Goal: Task Accomplishment & Management: Manage account settings

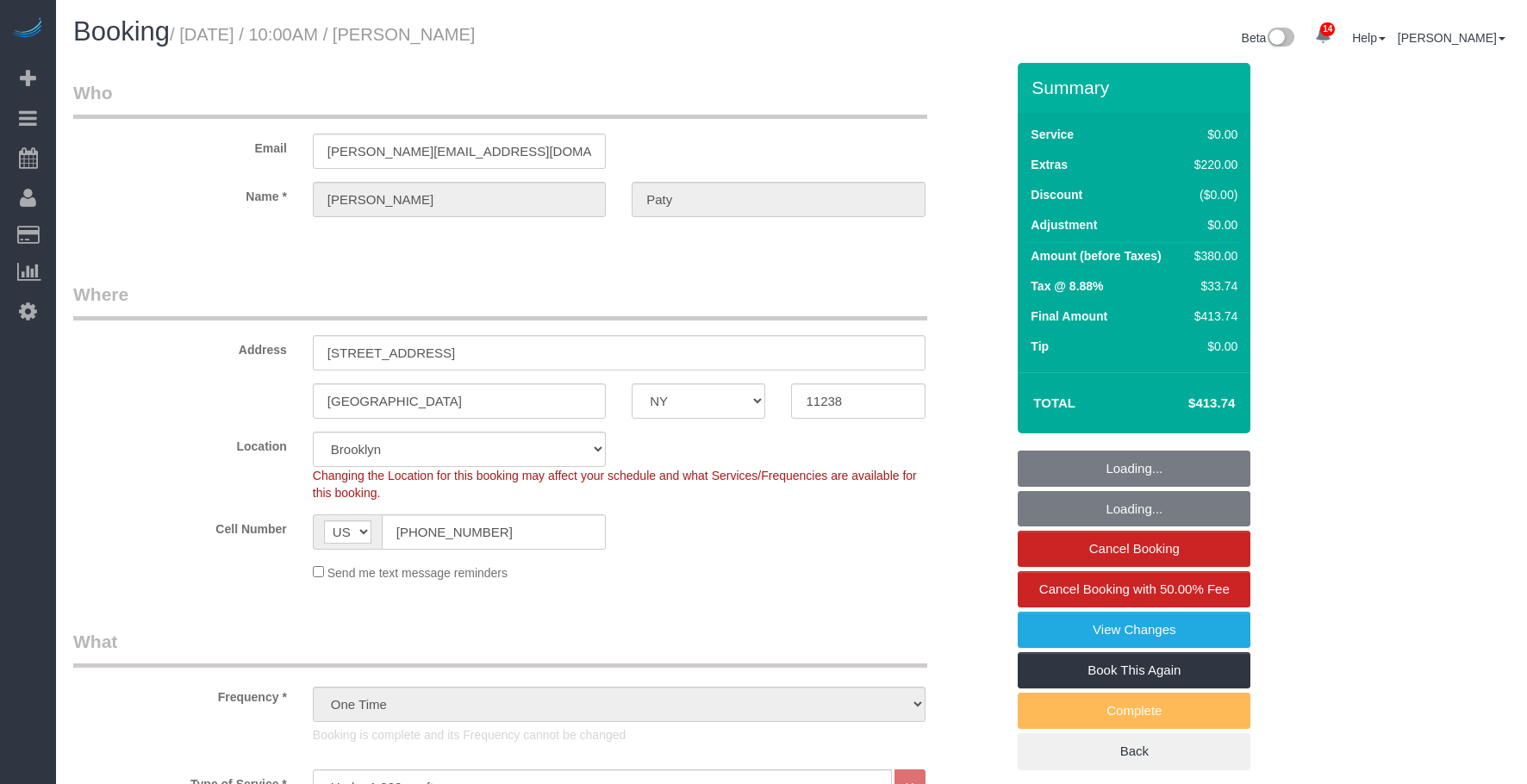
select select "NY"
select select "1"
select select "number:89"
select select "number:90"
select select "number:15"
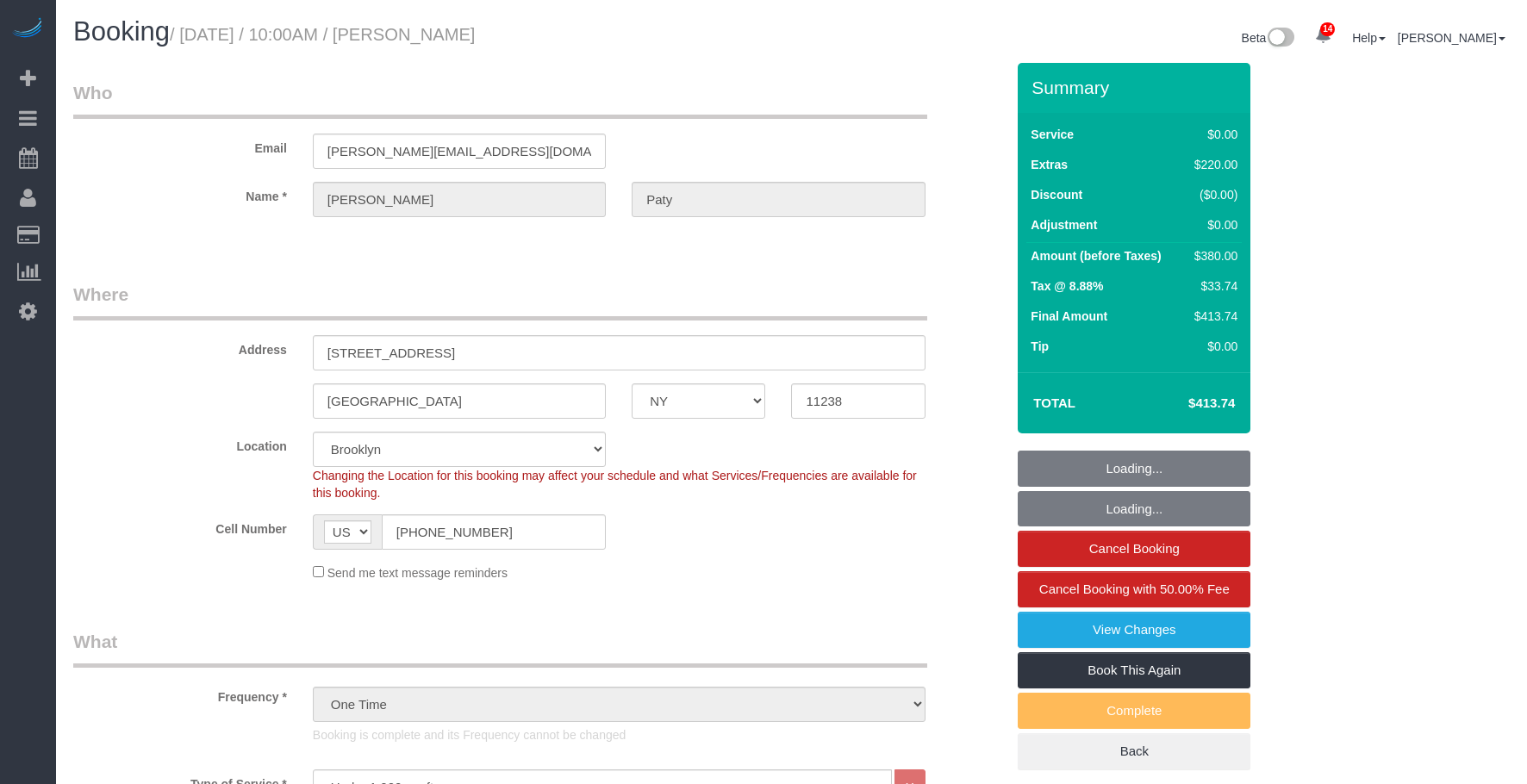
select select "number:5"
select select "spot6"
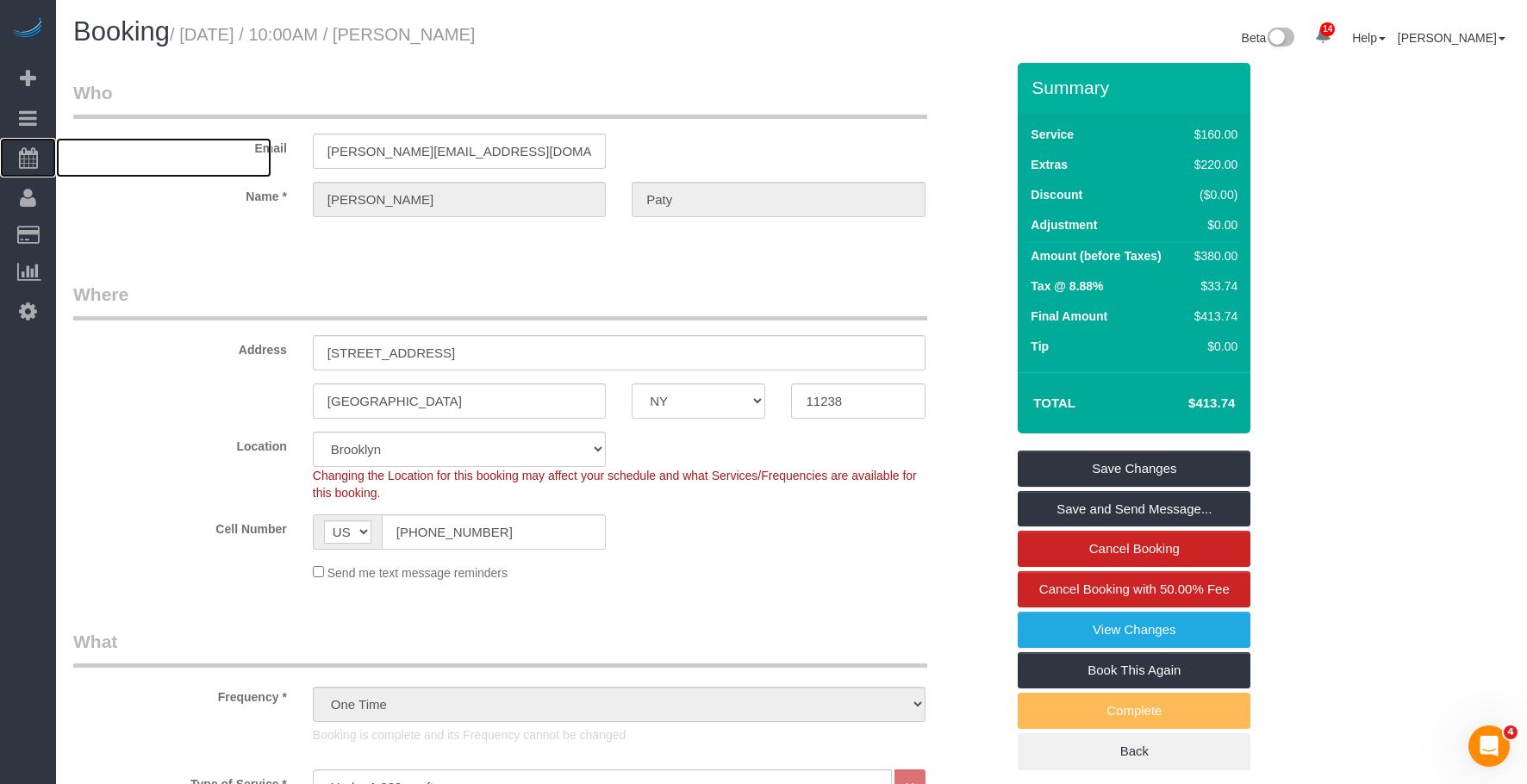
drag, startPoint x: 99, startPoint y: 155, endPoint x: 276, endPoint y: 4, distance: 232.7
click at [99, 155] on span "Scheduler" at bounding box center [164, 158] width 215 height 39
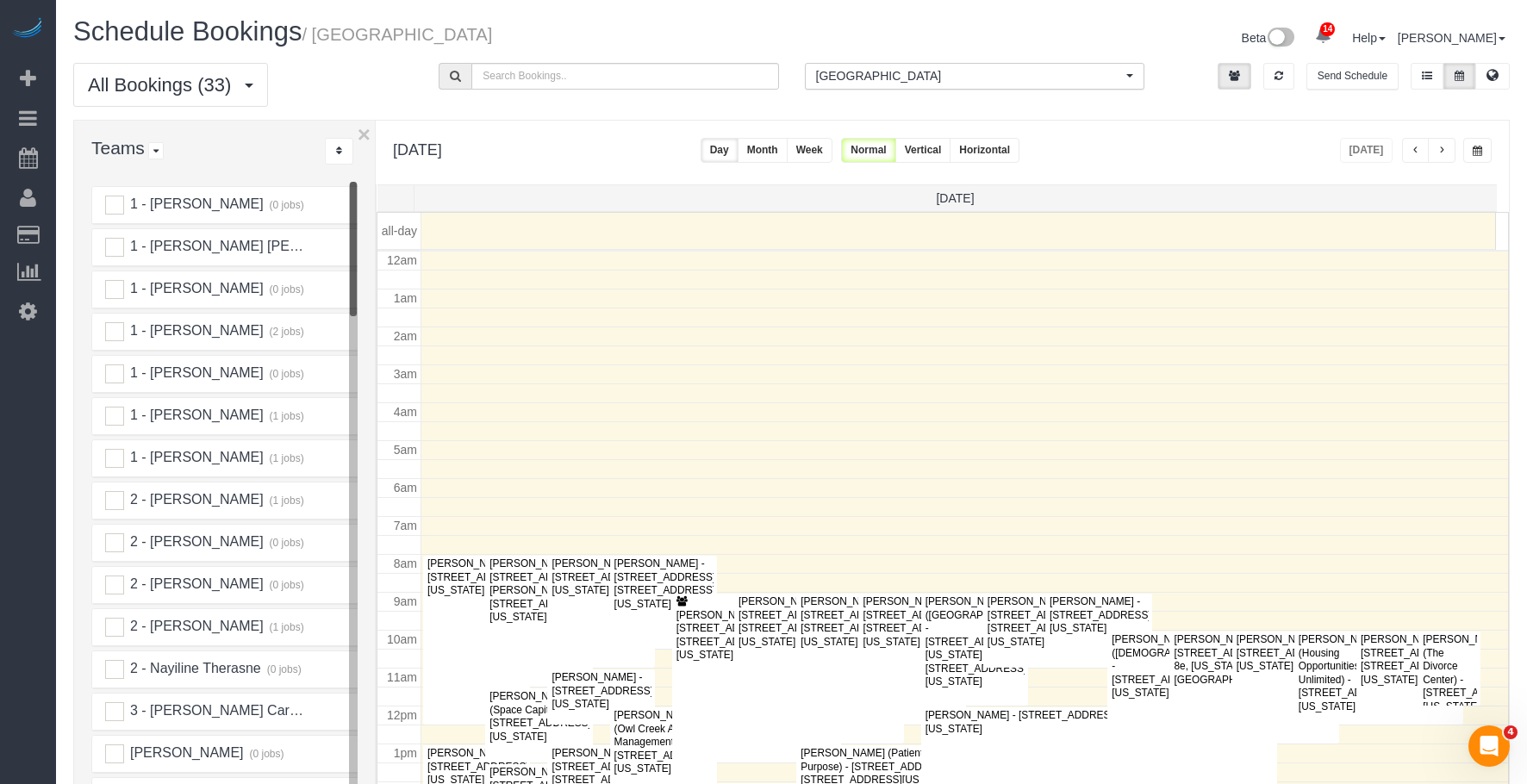
scroll to position [228, 0]
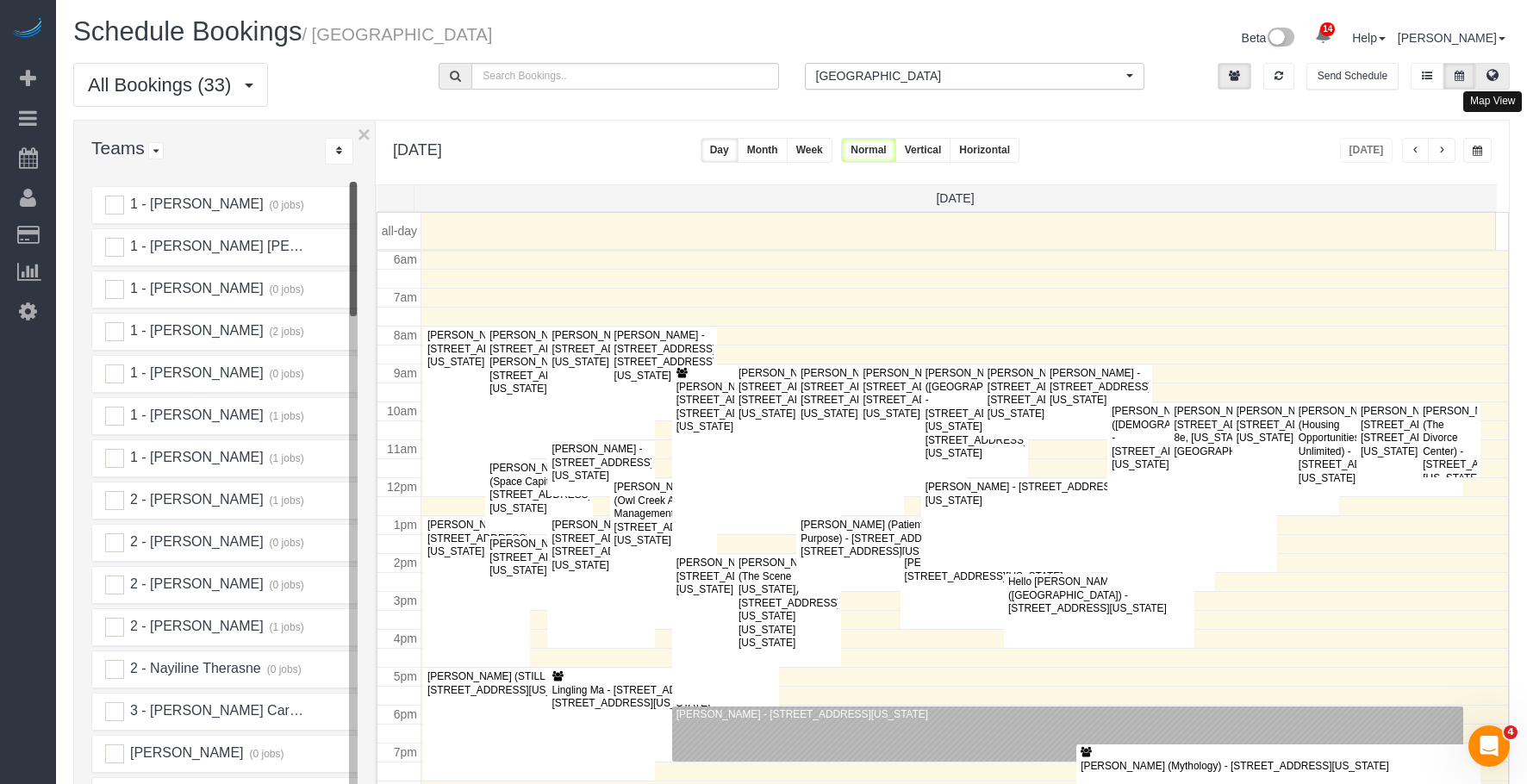
click at [1496, 74] on icon at bounding box center [1493, 75] width 12 height 10
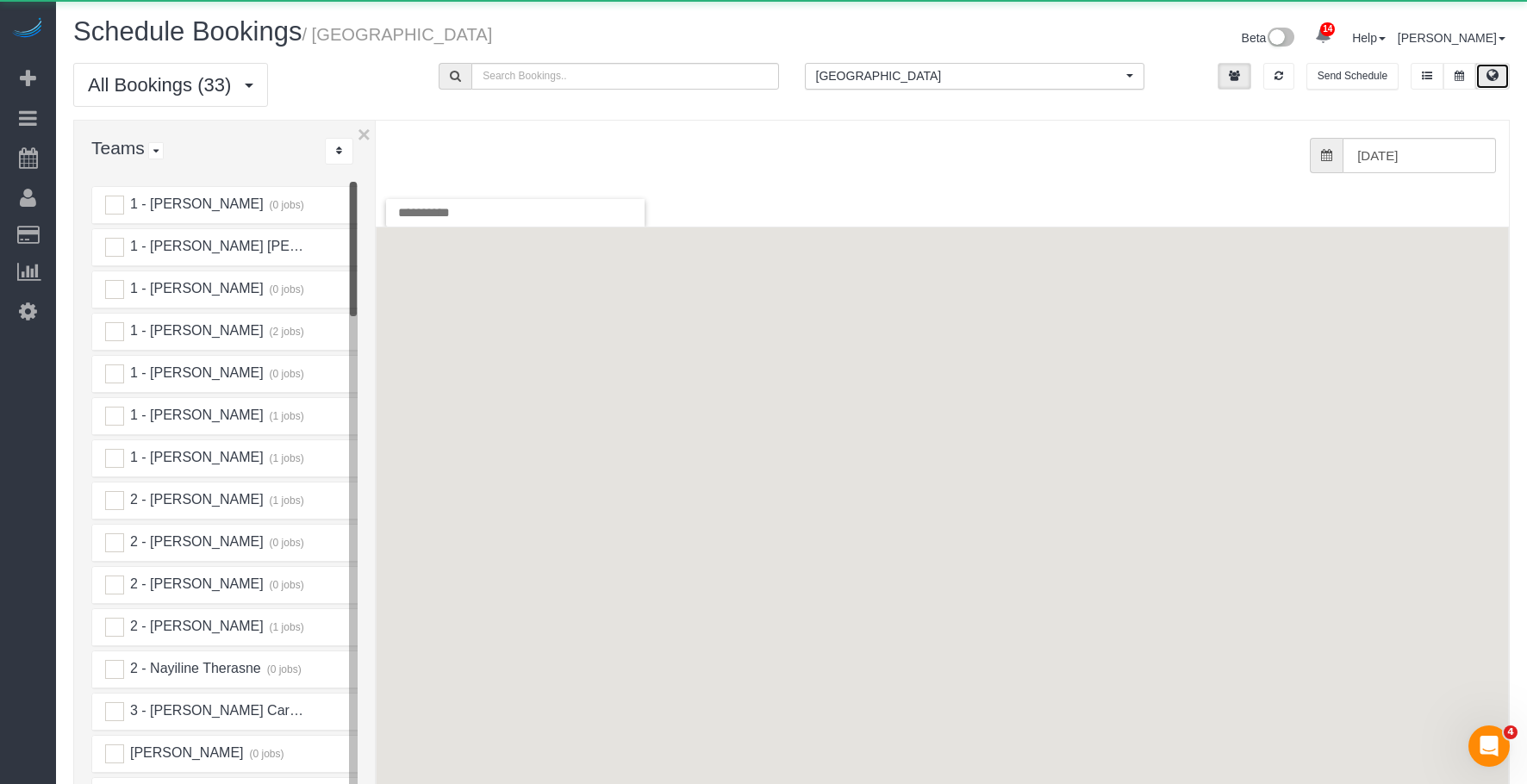
drag, startPoint x: 1018, startPoint y: 74, endPoint x: 990, endPoint y: 200, distance: 129.1
click at [1017, 74] on span "[GEOGRAPHIC_DATA]" at bounding box center [970, 76] width 306 height 18
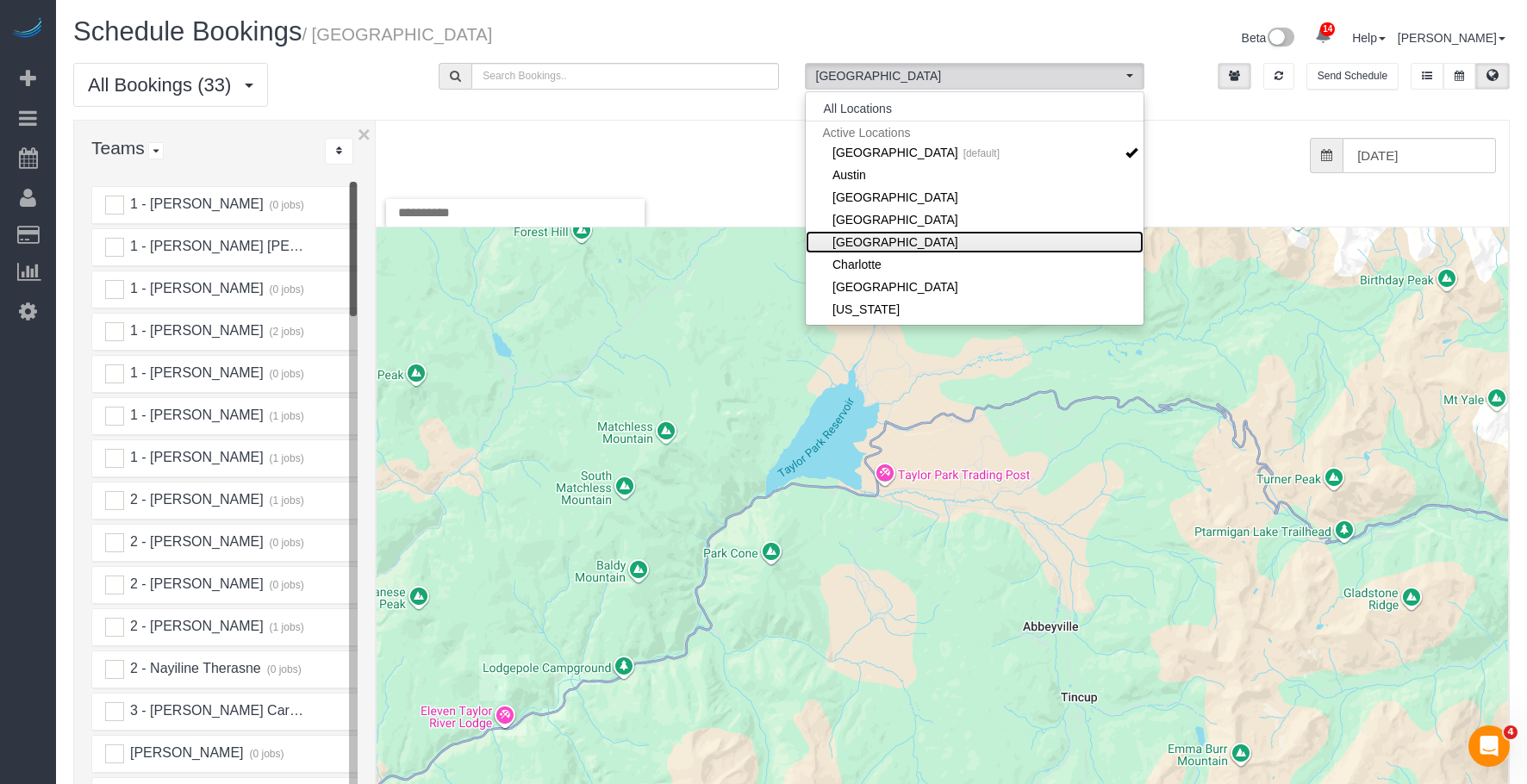
click at [960, 240] on link "[GEOGRAPHIC_DATA]" at bounding box center [975, 242] width 338 height 23
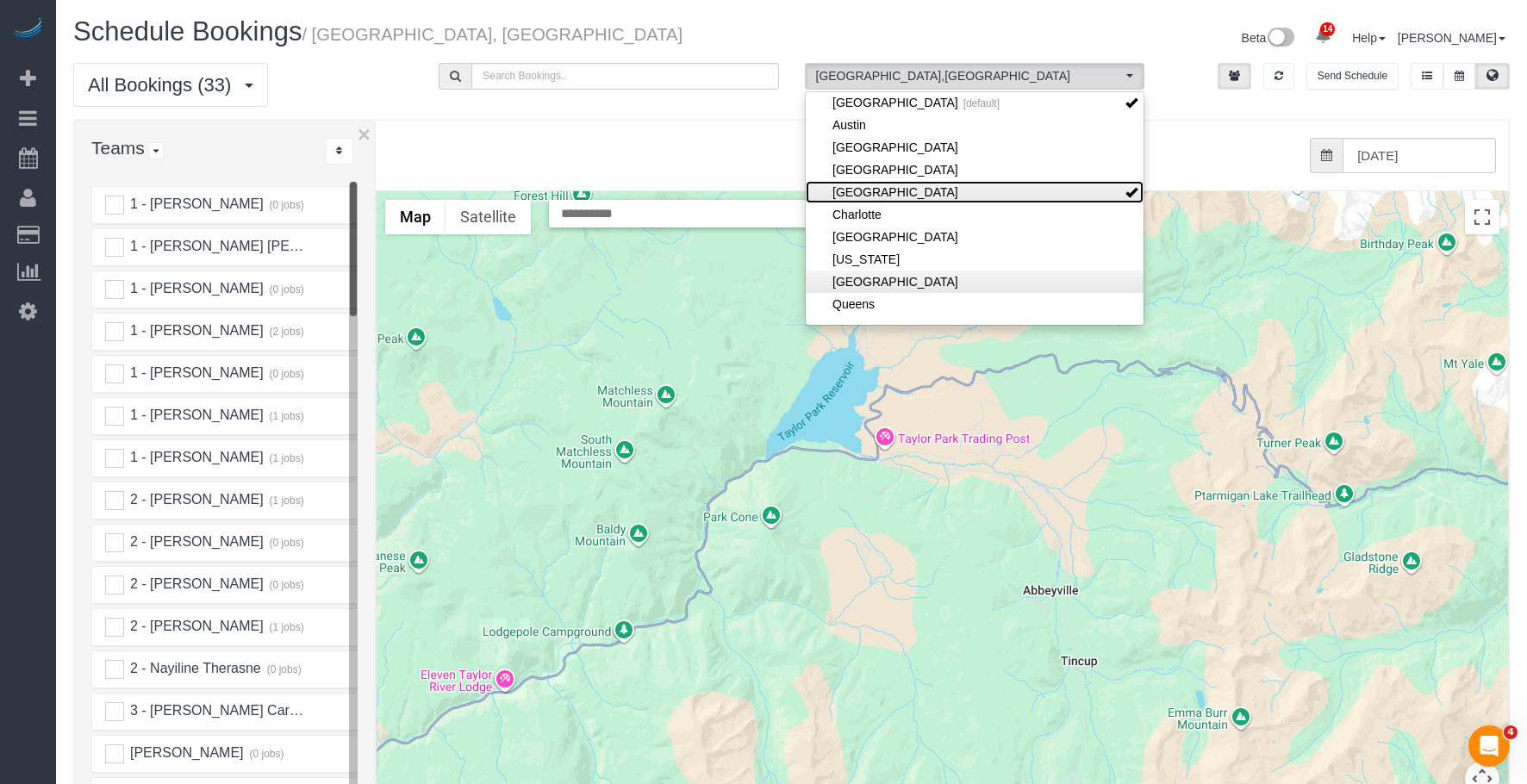
scroll to position [86, 0]
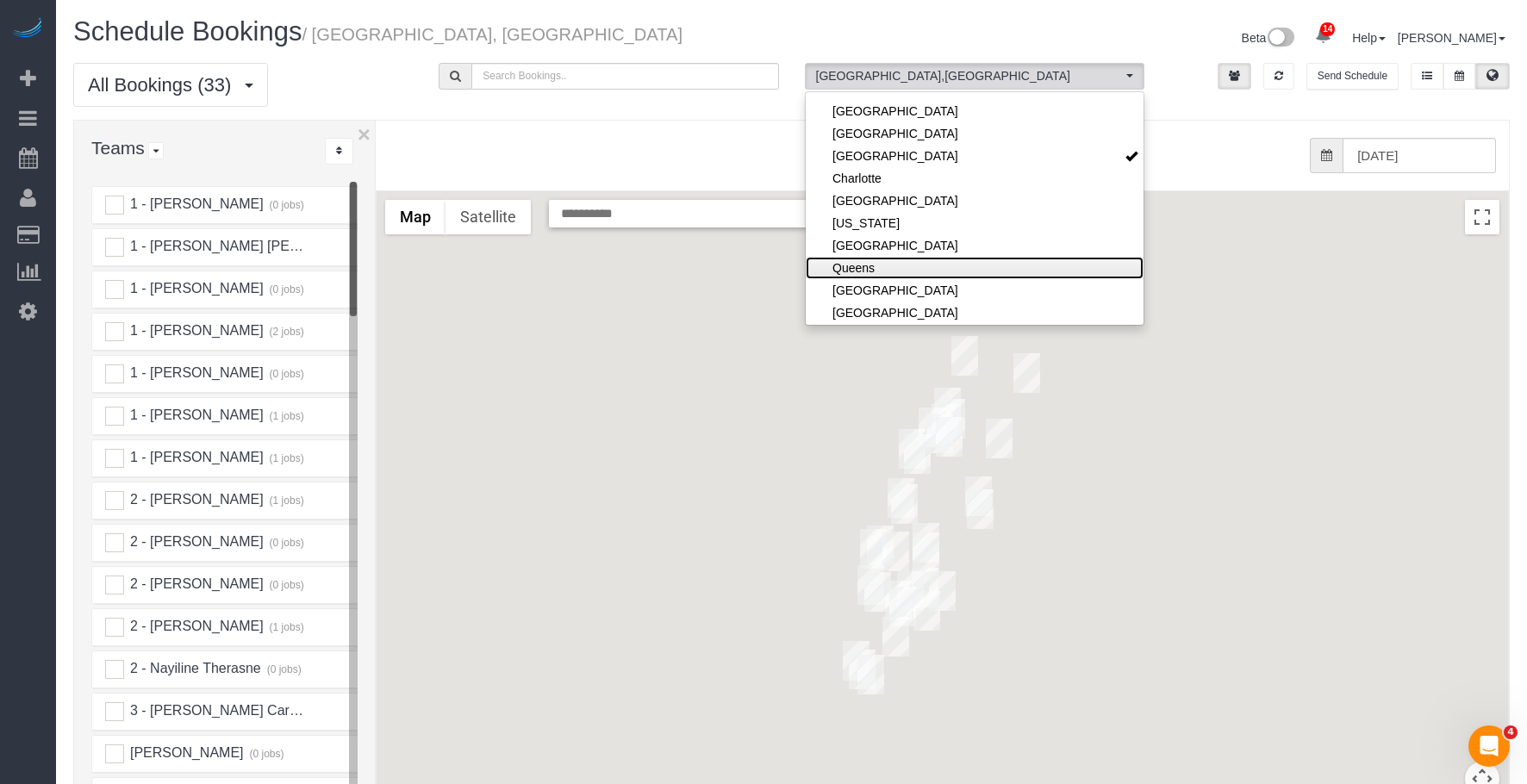
click at [910, 262] on link "Queens" at bounding box center [975, 268] width 338 height 23
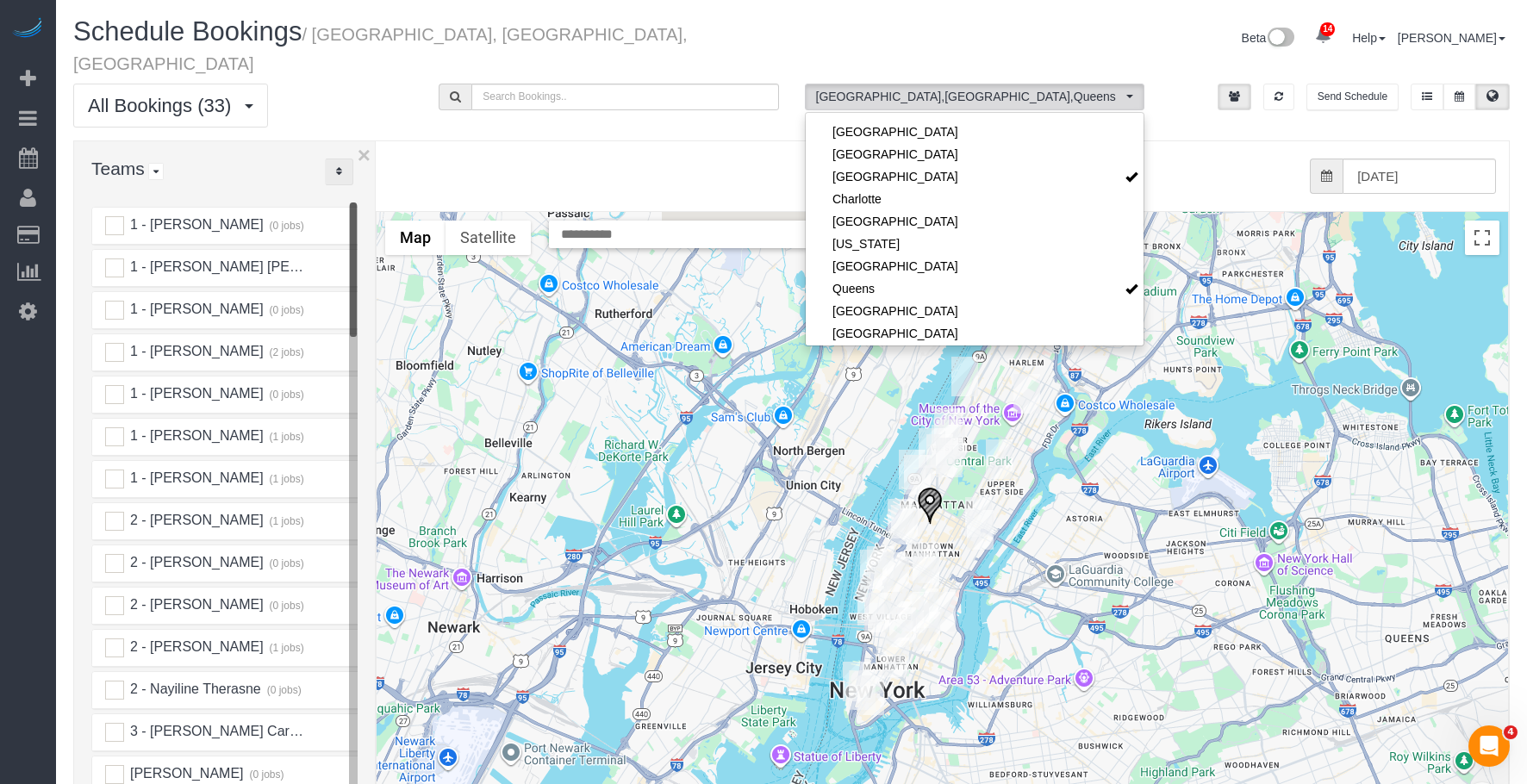
click at [337, 166] on icon "..." at bounding box center [339, 172] width 6 height 10
click at [368, 214] on link "A-Z" at bounding box center [394, 226] width 137 height 23
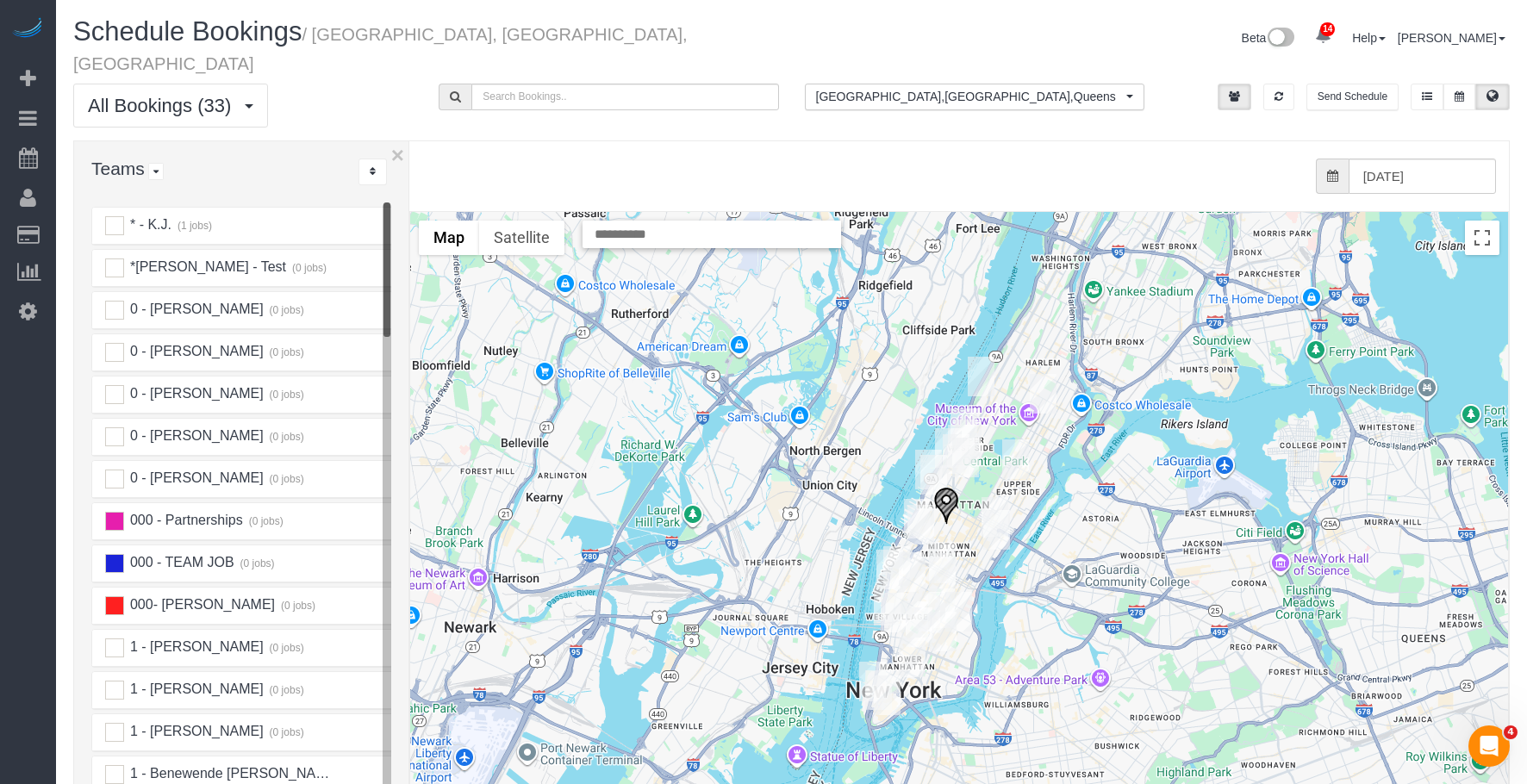
drag, startPoint x: 375, startPoint y: 175, endPoint x: 410, endPoint y: 176, distance: 35.0
click at [410, 176] on div at bounding box center [410, 525] width 6 height 767
click at [948, 486] on img "09/09/2025 6:00PM - Sarvesh Babu - 245 W 51st St, 406, New York, NY 10019" at bounding box center [947, 505] width 26 height 38
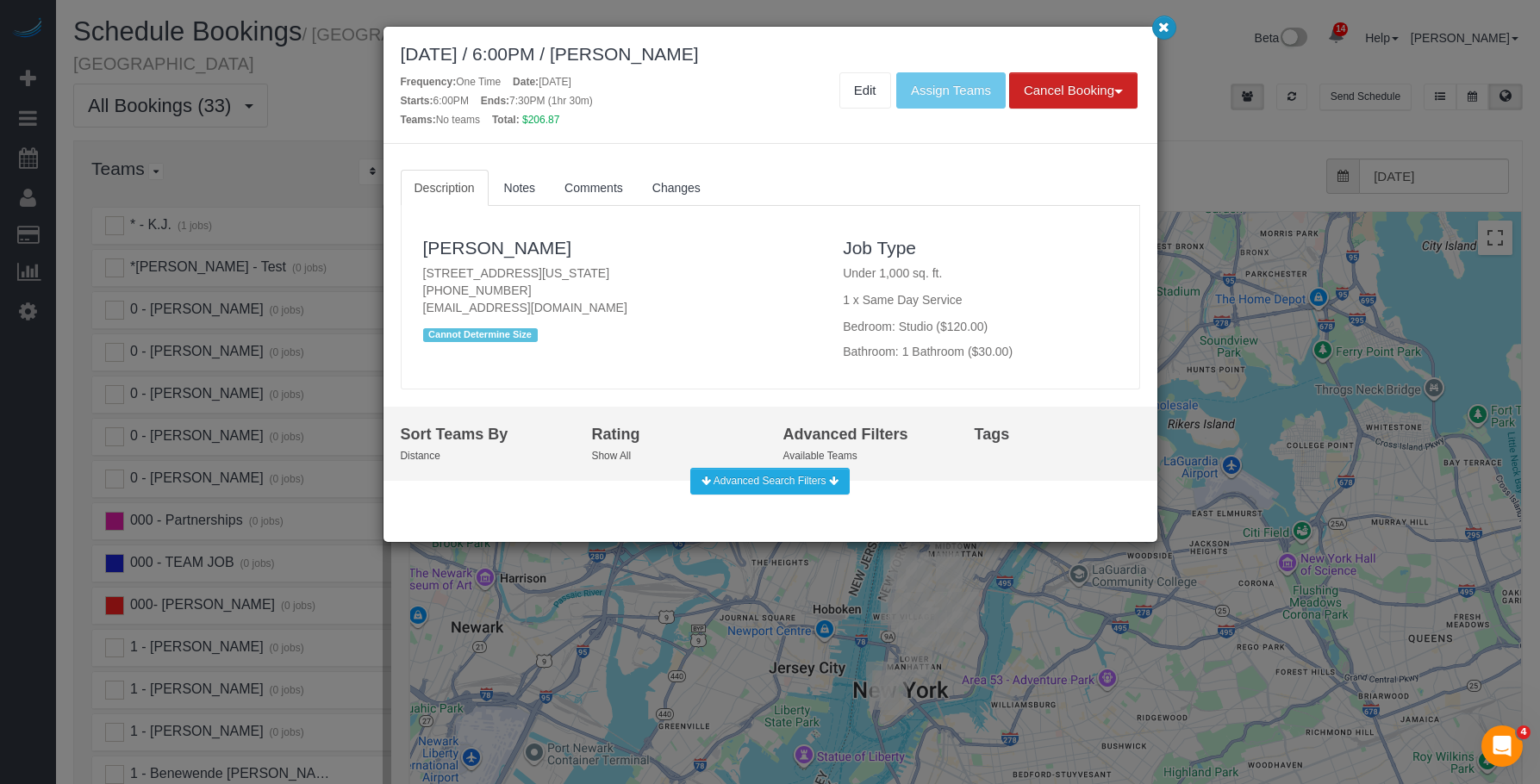
click at [1160, 22] on icon "button" at bounding box center [1164, 27] width 11 height 10
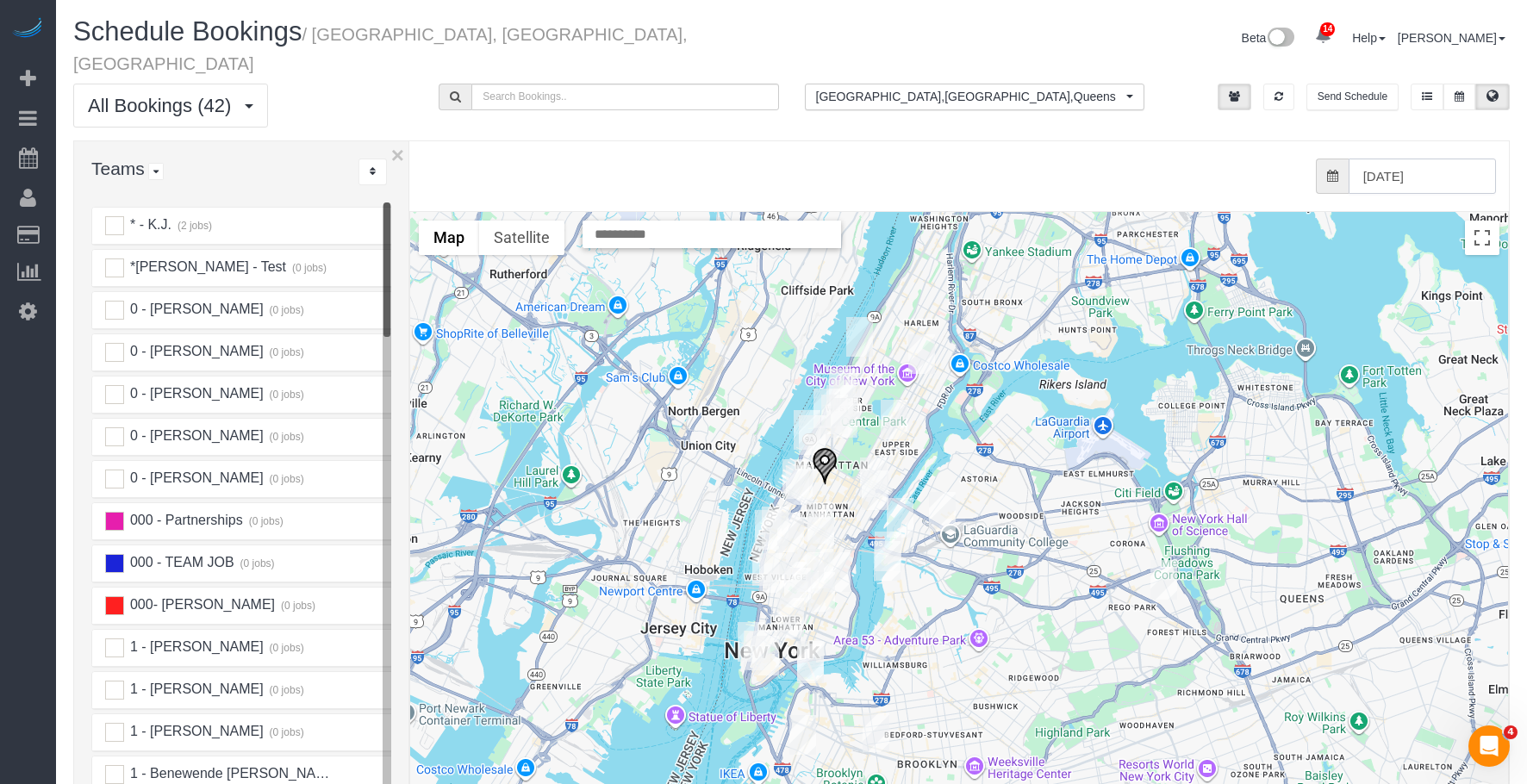
click at [1414, 158] on input "[DATE]" at bounding box center [1422, 176] width 147 height 35
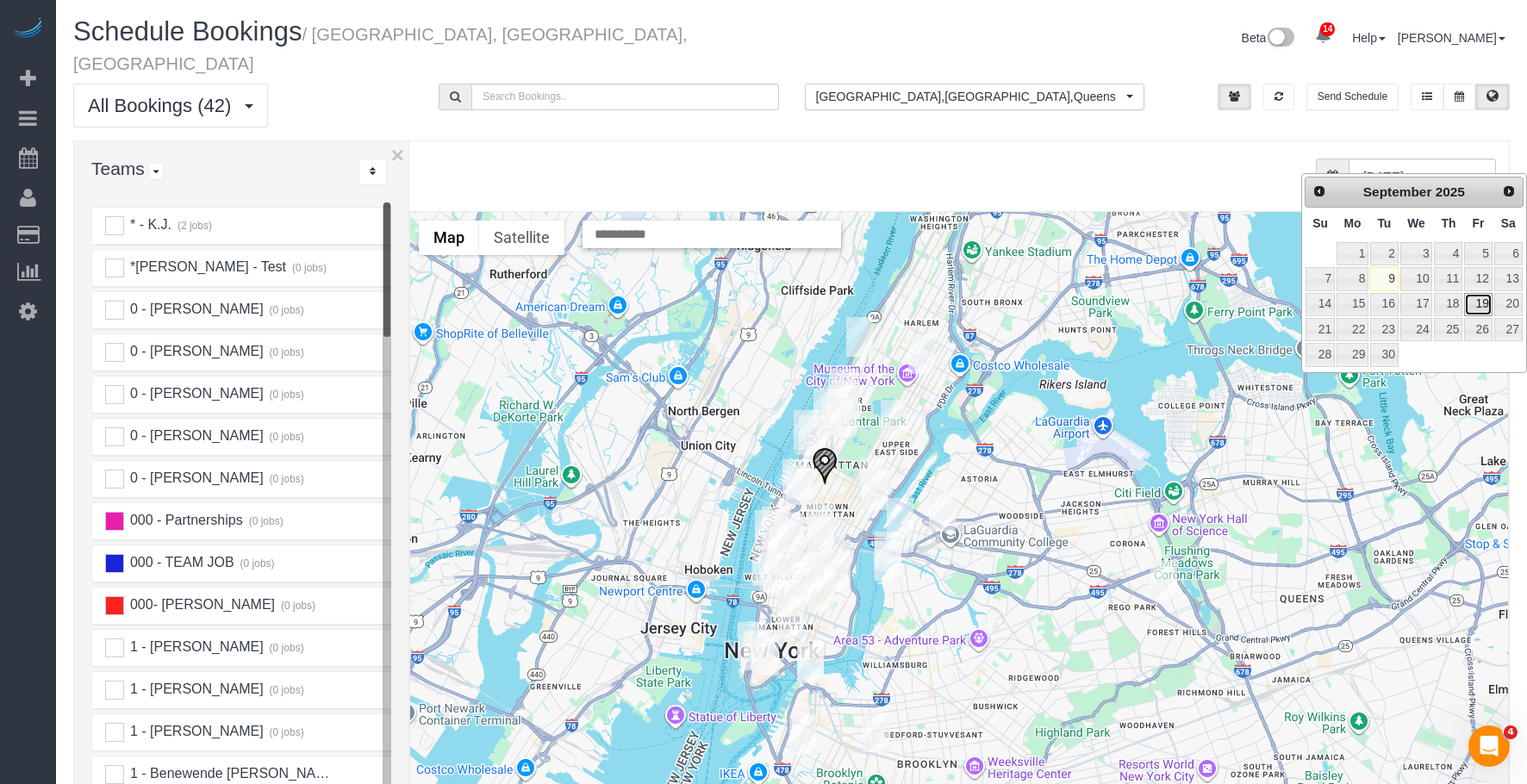
click at [1479, 301] on link "19" at bounding box center [1478, 304] width 28 height 24
type input "[DATE]"
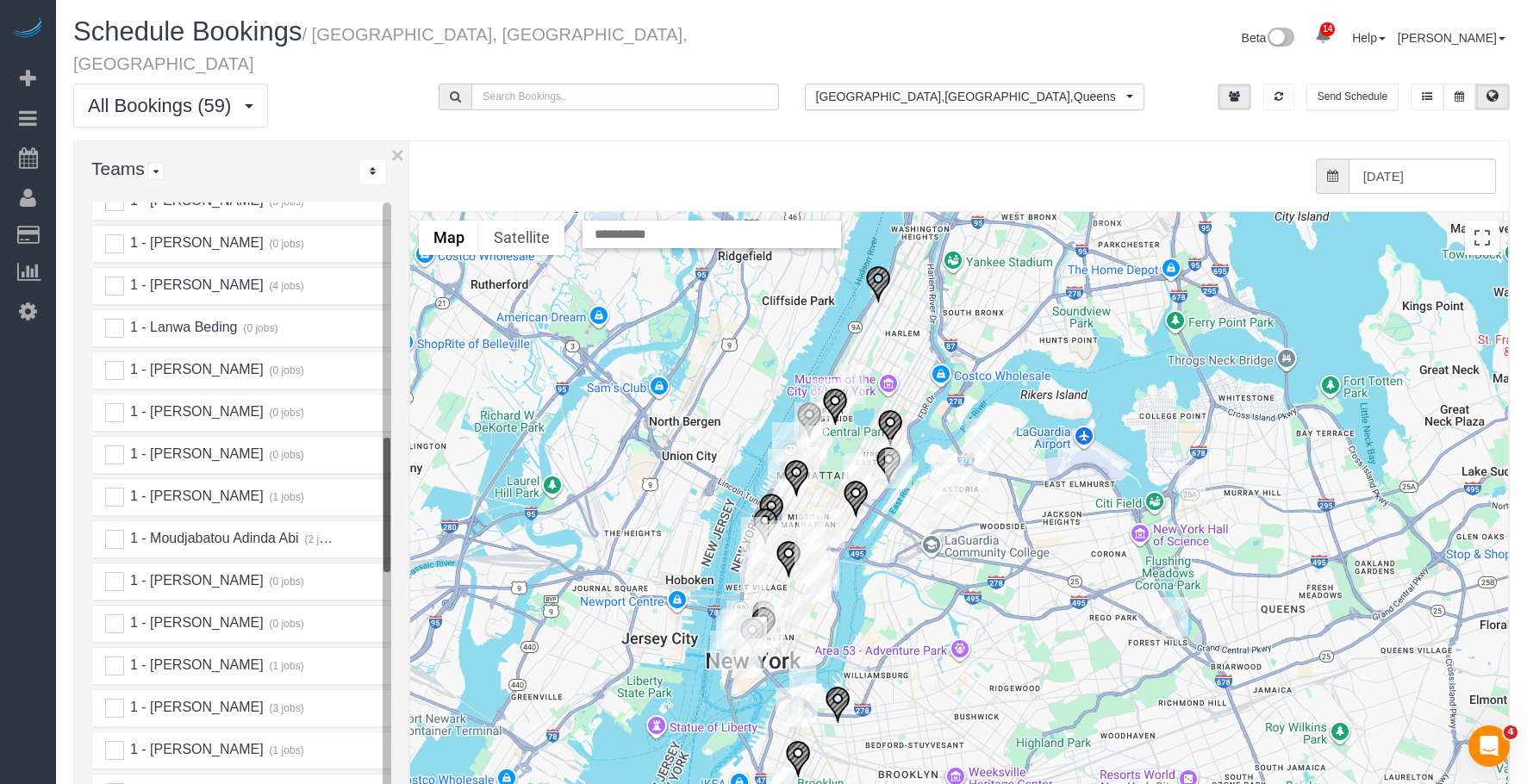
scroll to position [1120, 0]
click at [112, 363] on ins at bounding box center [115, 373] width 19 height 19
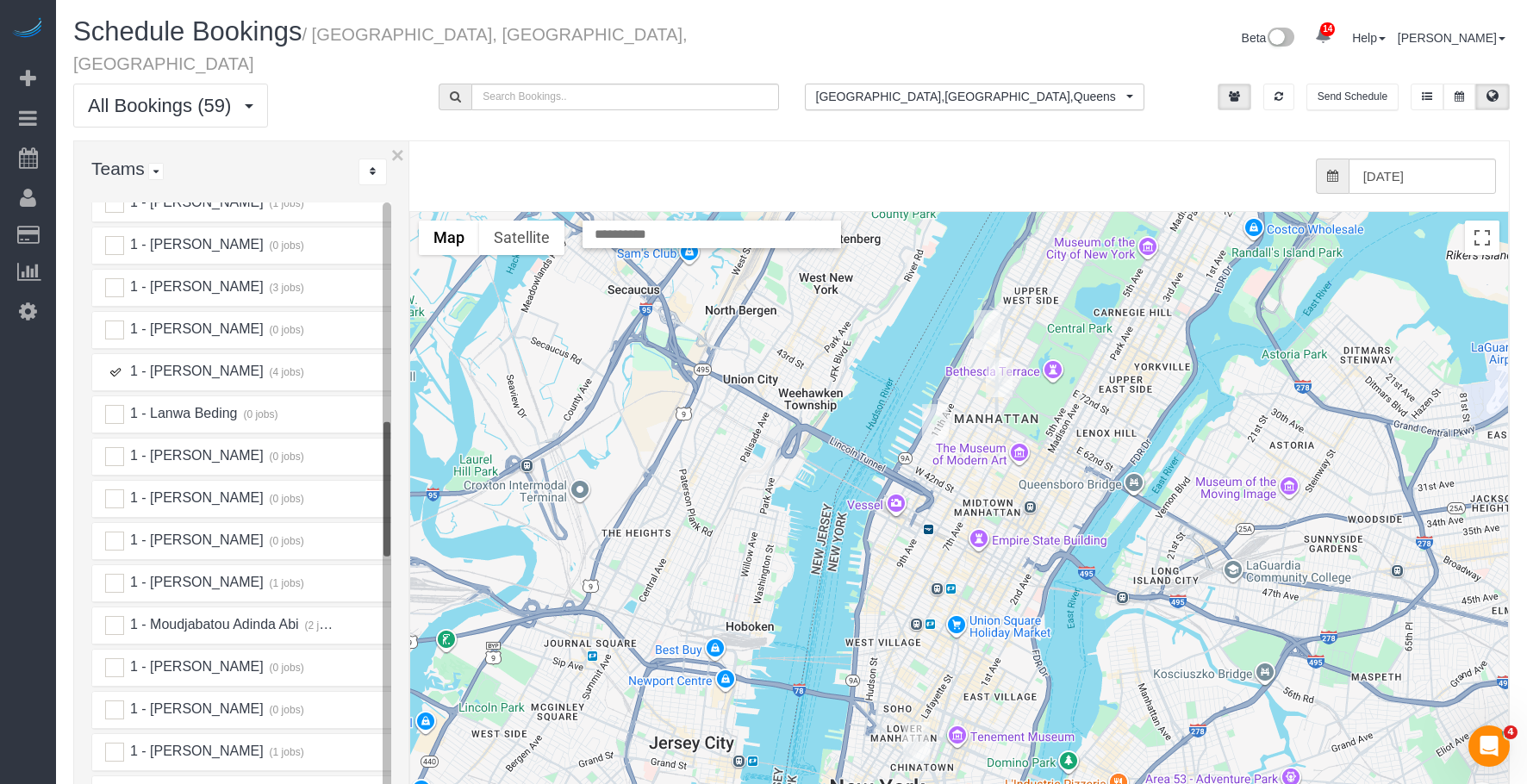
click at [982, 311] on img "09/19/2025 12:00PM - Anthony Ferrara - 251 West 71st Street, Apt. 2d, New York,…" at bounding box center [987, 330] width 27 height 39
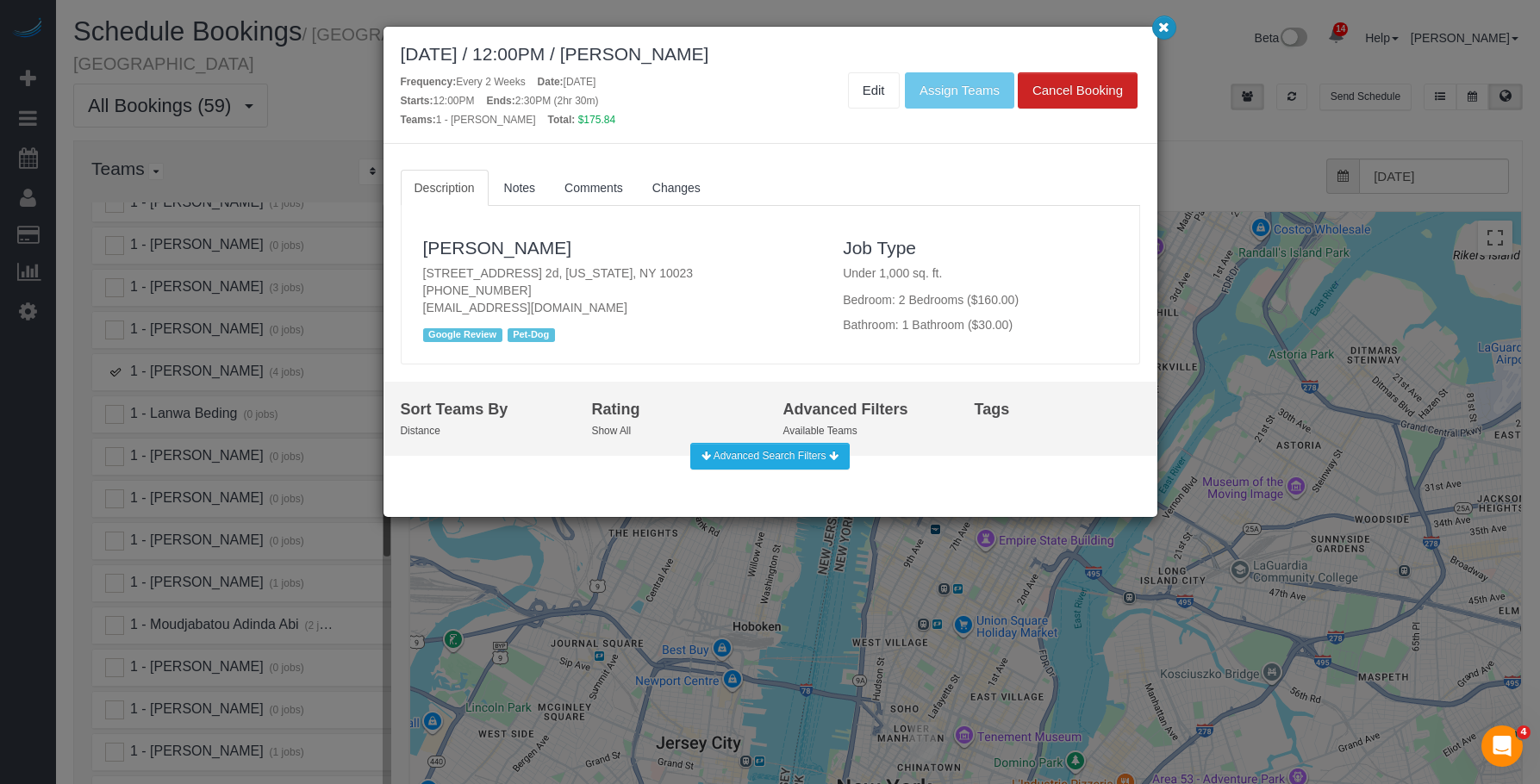
click at [1166, 25] on icon "button" at bounding box center [1164, 27] width 11 height 10
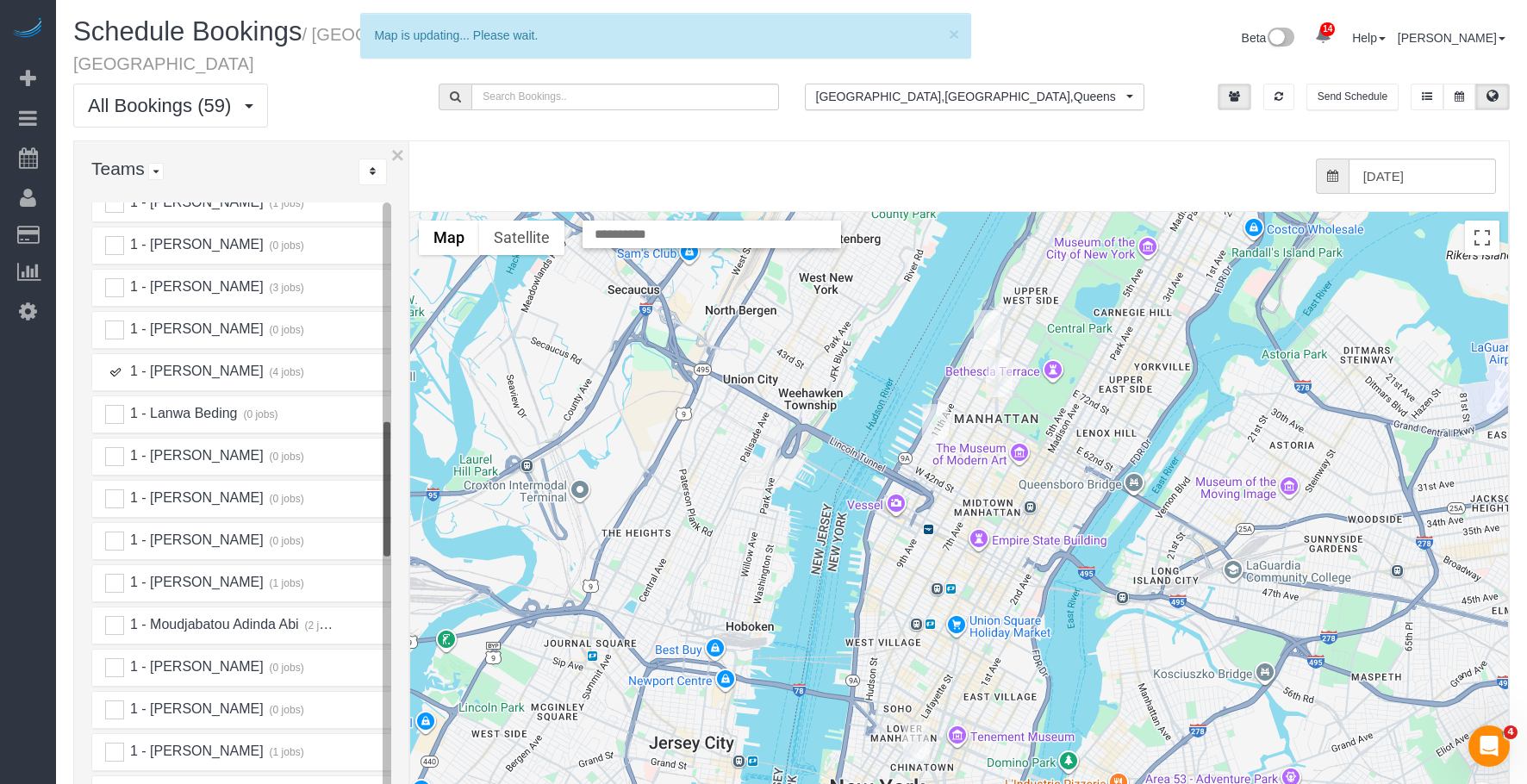
click at [997, 360] on img "09/19/2025 1:00PM - Ryan Beatty - 20 West 64th Street, Apt. 27p, New York, NY 1…" at bounding box center [999, 377] width 27 height 39
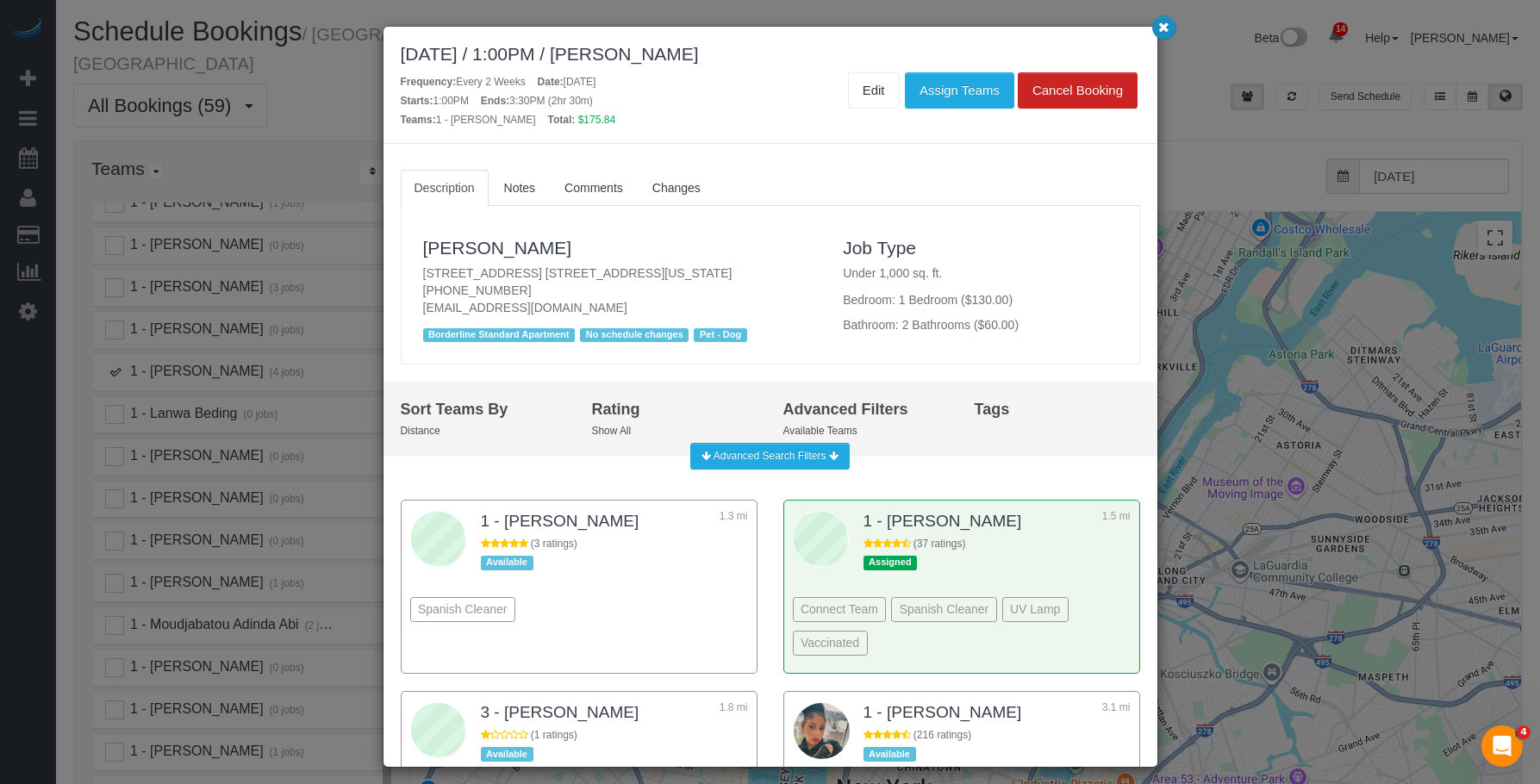
click at [1162, 26] on icon "button" at bounding box center [1164, 27] width 11 height 10
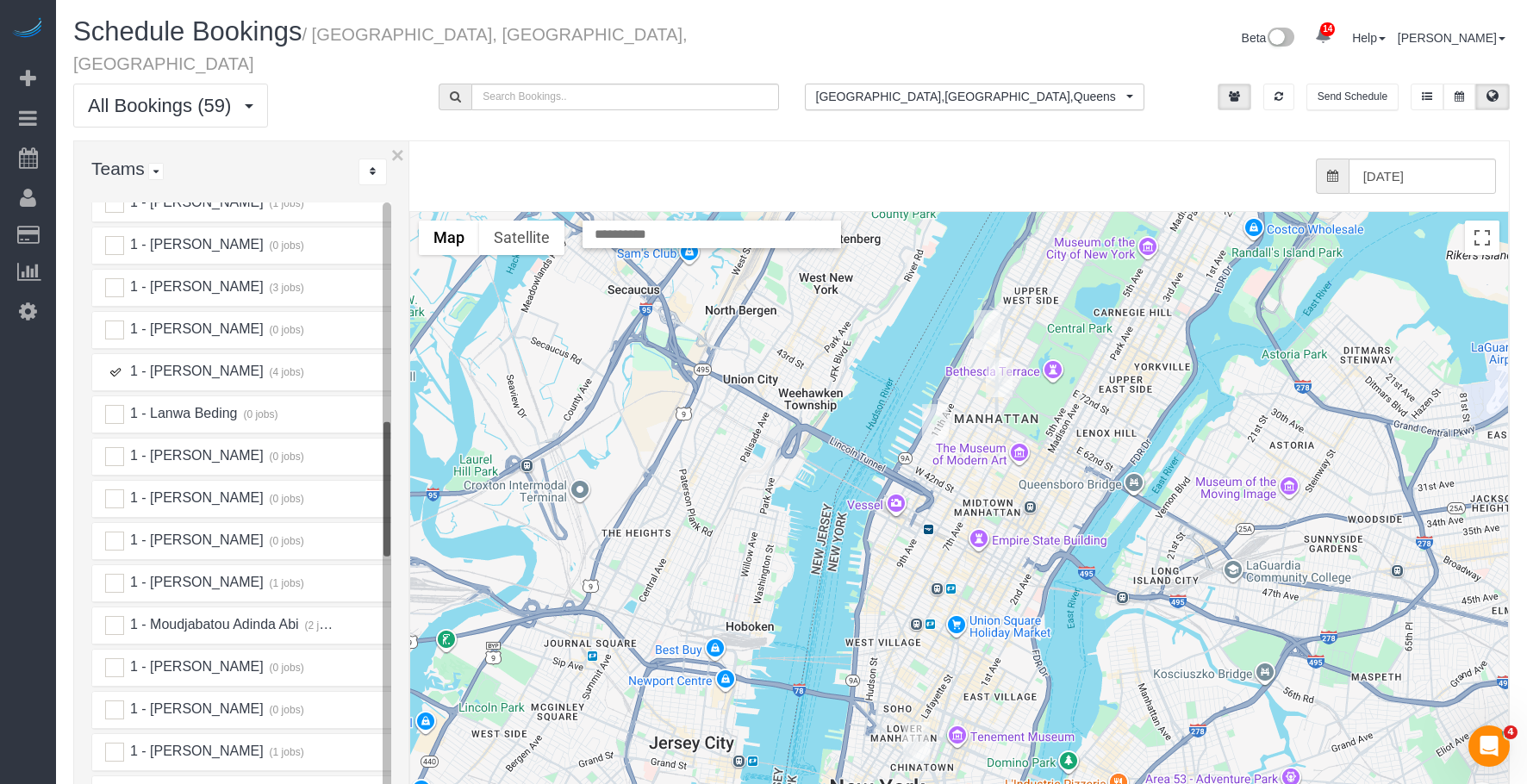
click at [114, 363] on ins at bounding box center [115, 373] width 19 height 19
